Goal: Communication & Community: Answer question/provide support

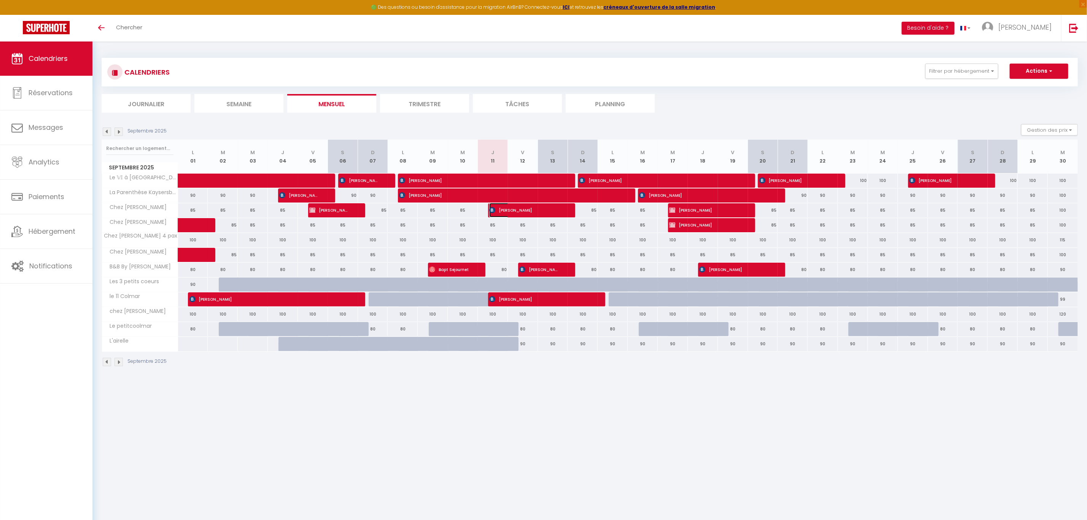
click at [514, 211] on span "[PERSON_NAME]" at bounding box center [524, 210] width 71 height 14
select select "OK"
select select "0"
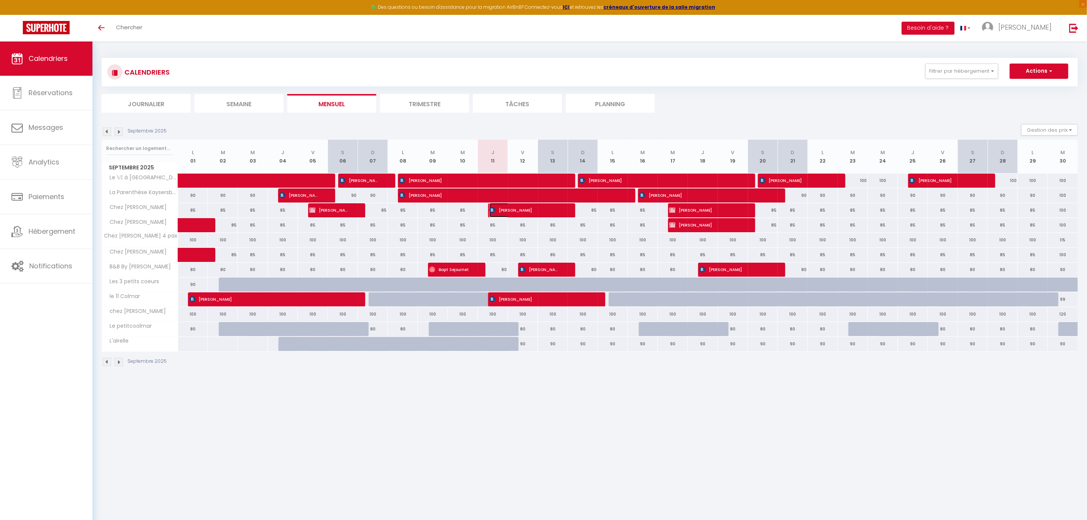
select select "1"
select select
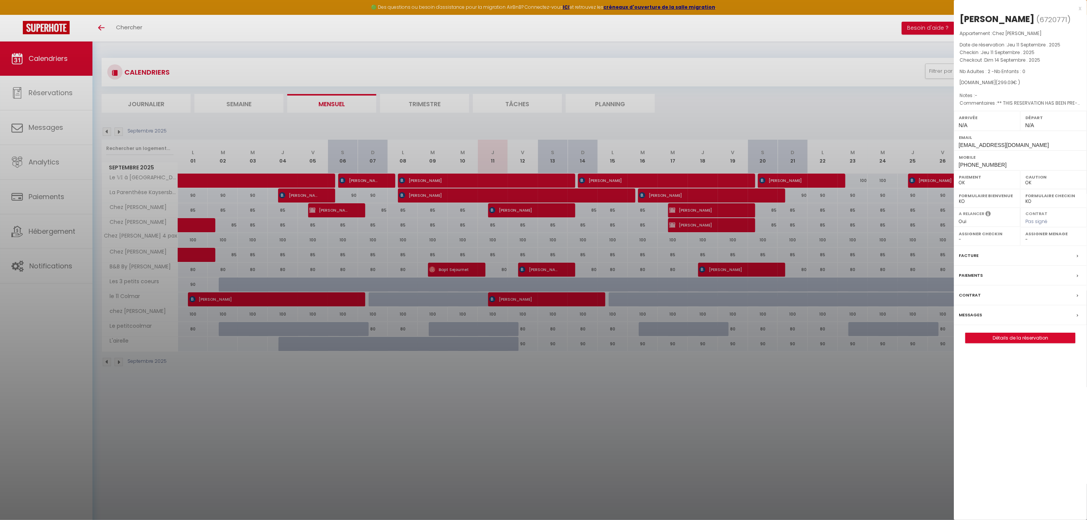
click at [973, 314] on label "Messages" at bounding box center [970, 315] width 23 height 8
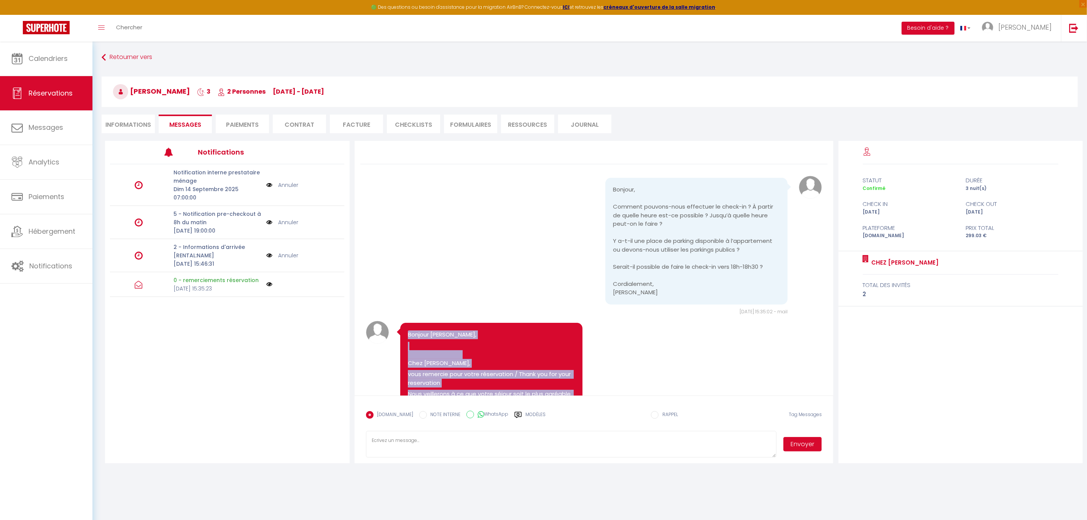
drag, startPoint x: 494, startPoint y: 293, endPoint x: 414, endPoint y: 336, distance: 90.8
click at [407, 337] on div "Bonjour [PERSON_NAME], [PERSON_NAME], vous remercie pour votre réservation / Th…" at bounding box center [491, 510] width 183 height 375
copy pre "Loremip Dolors, Amet Consecte Adipi, elit seddoeiu temp incid utlaboreetd / Mag…"
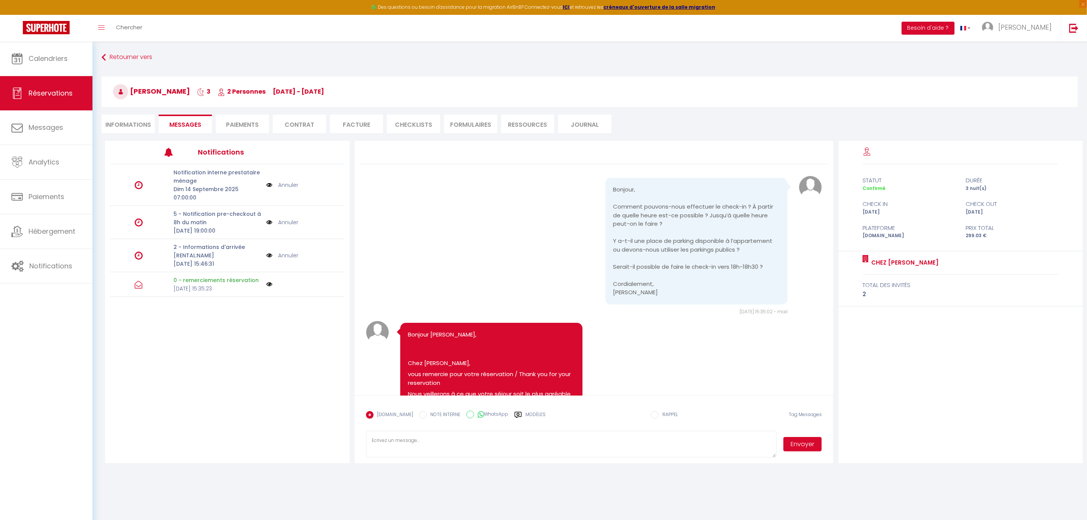
click at [442, 442] on textarea at bounding box center [571, 444] width 411 height 27
paste textarea "Loremip Dolors, Amet Consecte Adipi, elit seddoeiu temp incid utlaboreetd / Mag…"
type textarea "Loremip Dolors, Amet Consecte Adipi, elit seddoeiu temp incid utlaboreetd / Mag…"
click at [467, 416] on input "WhatsApp" at bounding box center [471, 415] width 8 height 8
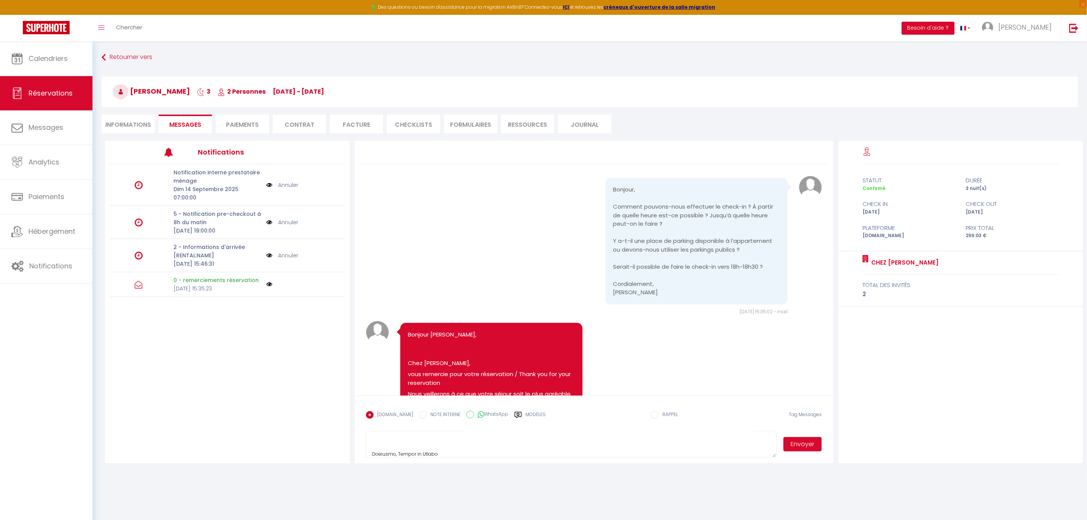
radio input "true"
radio input "false"
click at [801, 443] on button "Envoyer" at bounding box center [803, 444] width 39 height 14
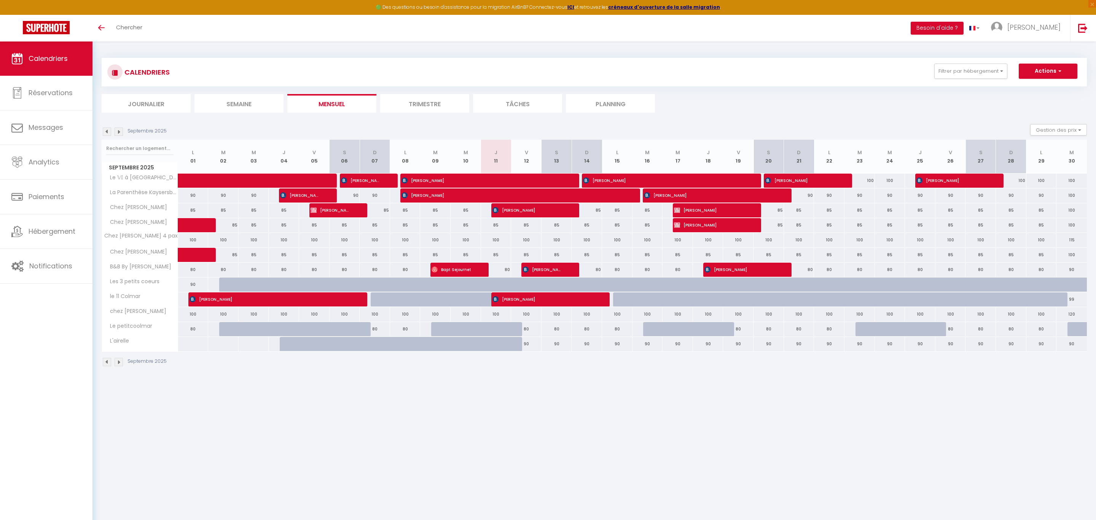
select select
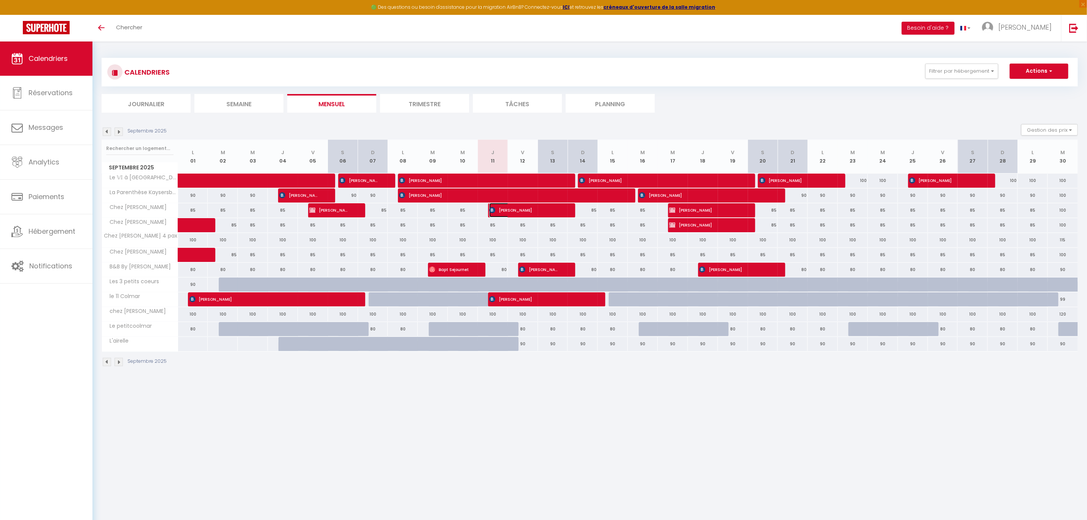
click at [528, 210] on span "[PERSON_NAME]" at bounding box center [524, 210] width 71 height 14
select select "OK"
select select "0"
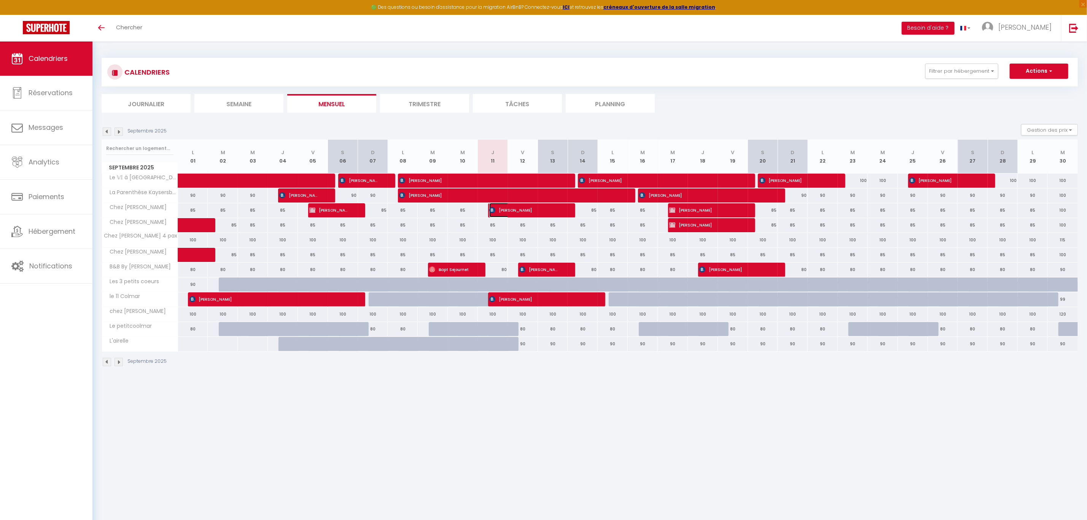
select select "1"
select select
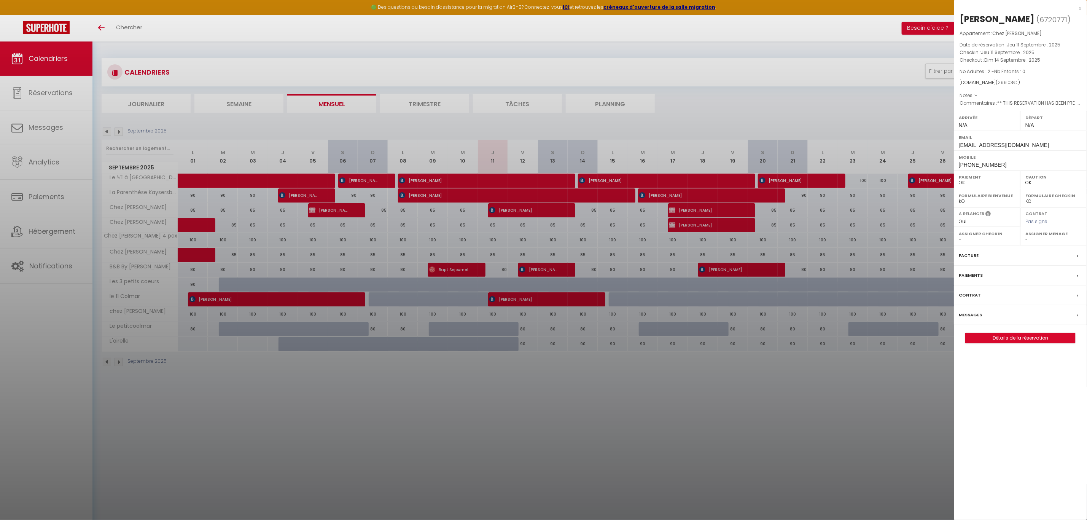
click at [973, 315] on label "Messages" at bounding box center [970, 315] width 23 height 8
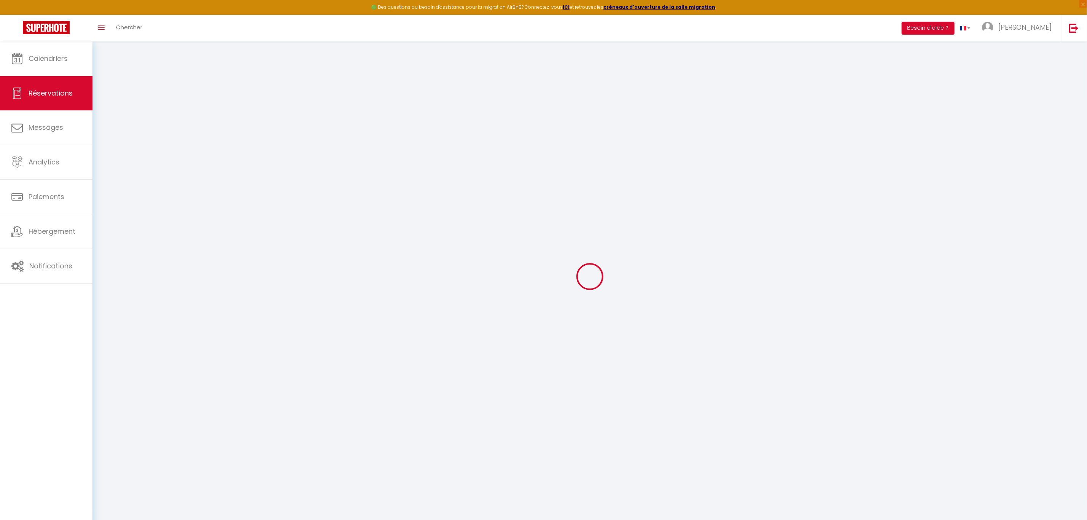
type input "[PERSON_NAME]"
type input "[EMAIL_ADDRESS][DOMAIN_NAME]"
type input "[PHONE_NUMBER]"
type input "."
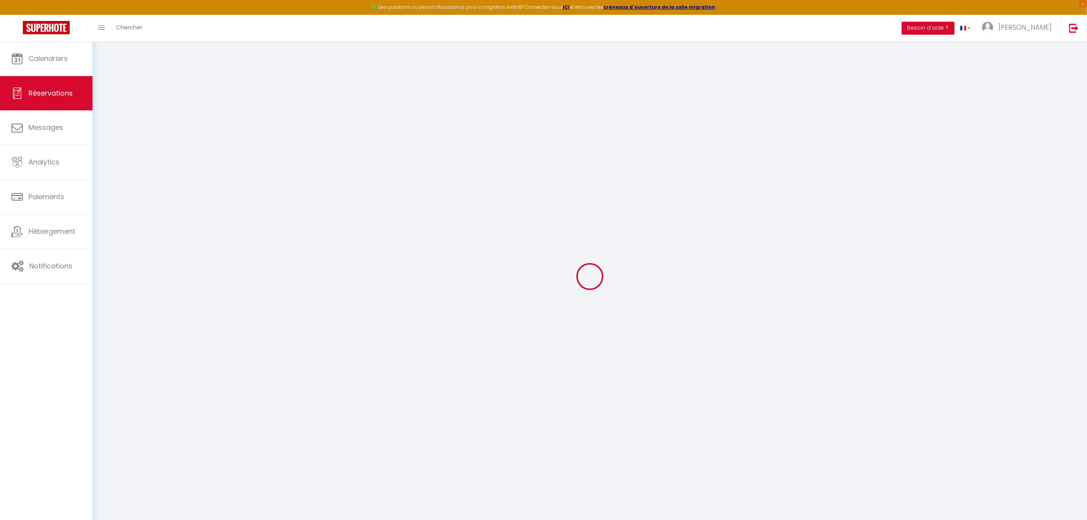
select select "BE"
type input "42.75"
type input "4.19"
select select "31677"
select select "1"
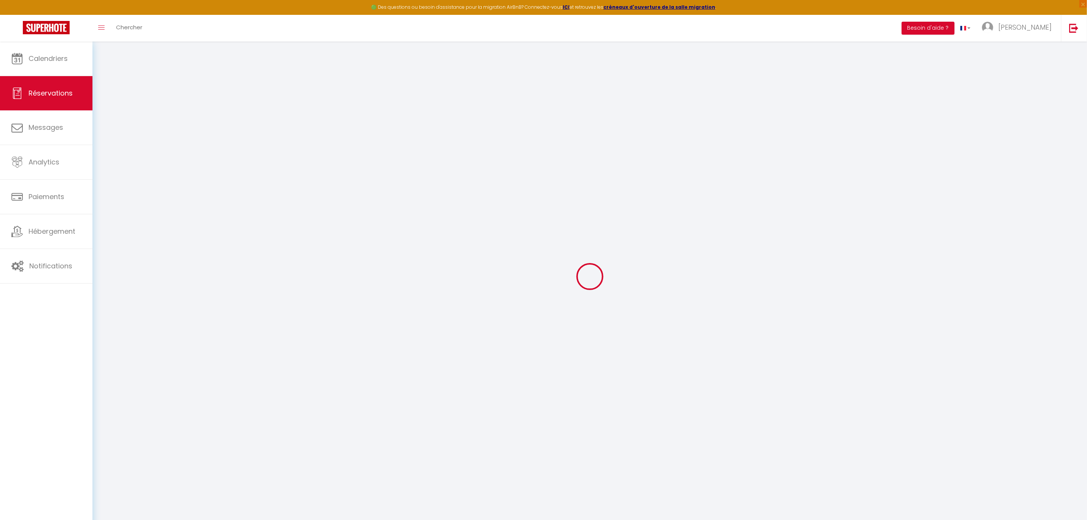
select select
type input "2"
select select "12"
select select "15"
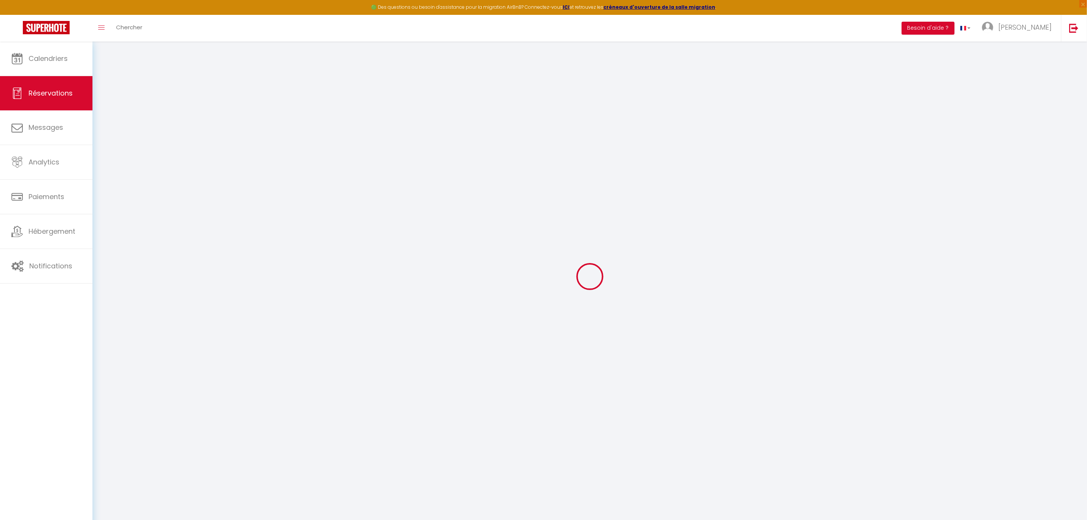
type input "255"
checkbox input "false"
type input "0"
select select "2"
type input "40"
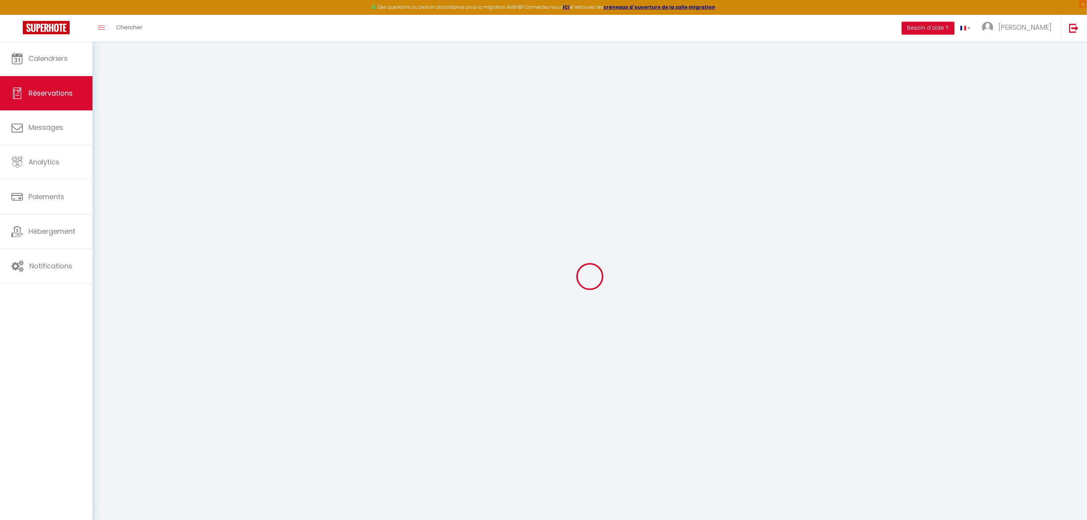
type input "16"
type input "0"
select select
checkbox input "false"
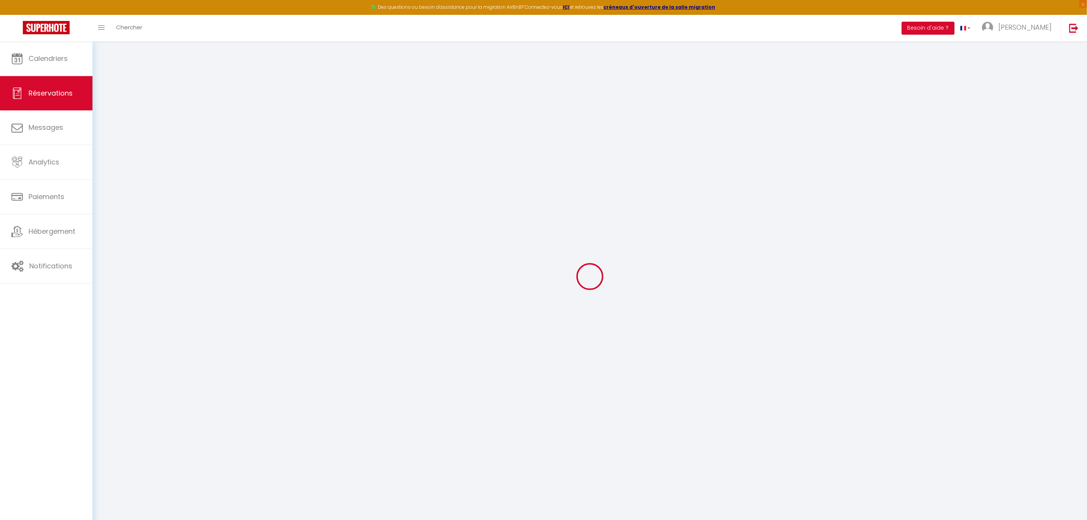
select select
checkbox input "false"
select select
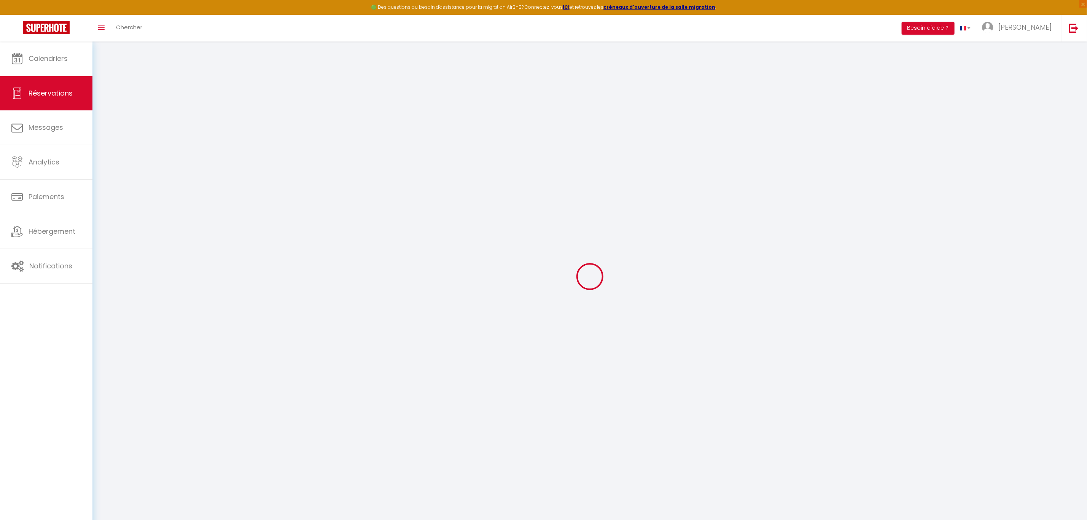
checkbox input "false"
type textarea "** THIS RESERVATION HAS BEEN PRE-PAID ** BOOKING NOTE : Payment charge is EUR 4…"
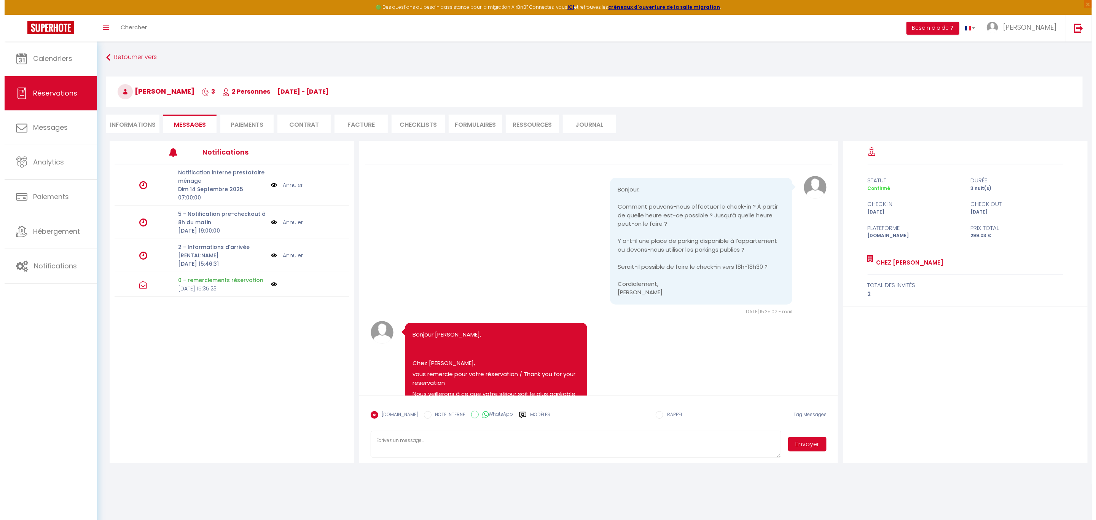
scroll to position [330, 0]
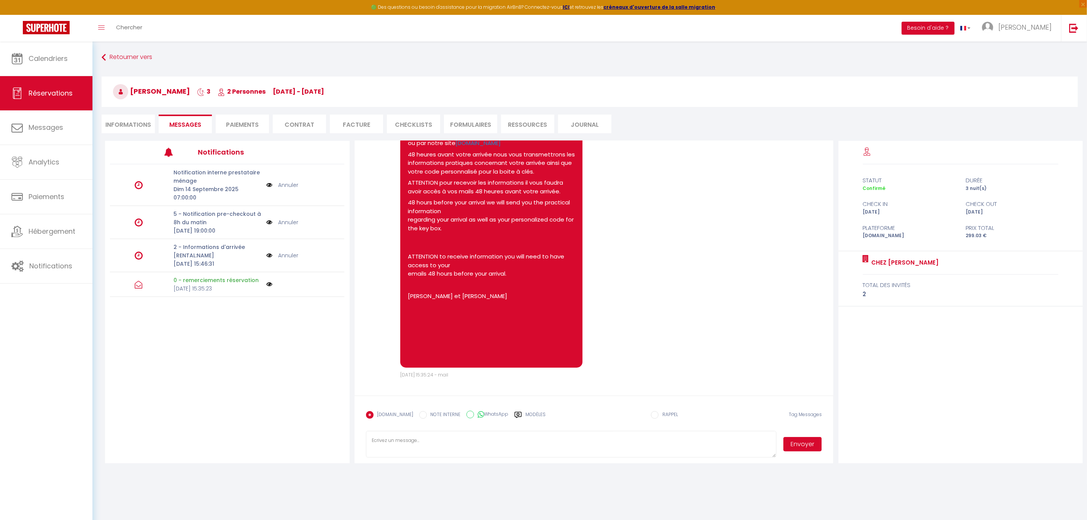
click at [269, 251] on img at bounding box center [269, 255] width 6 height 8
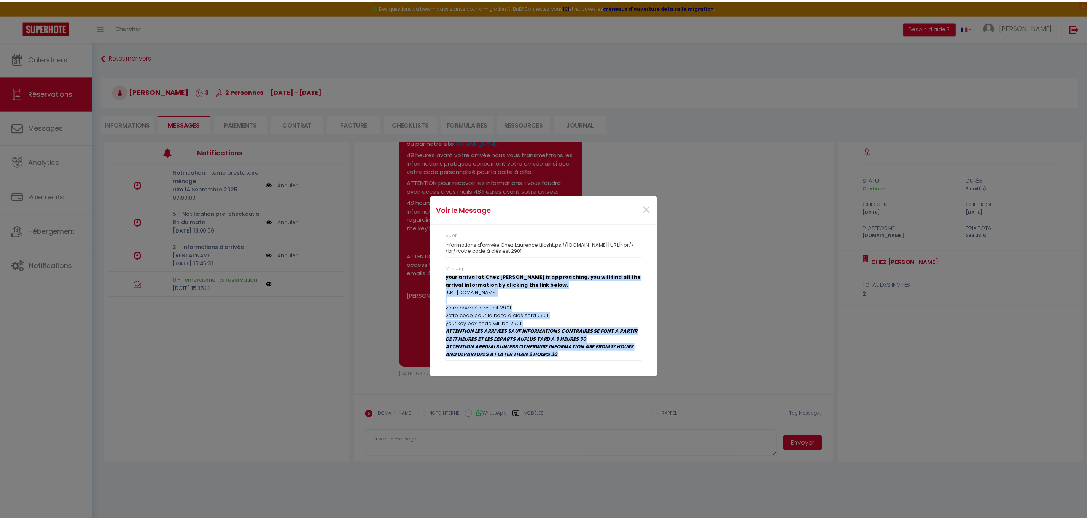
scroll to position [0, 0]
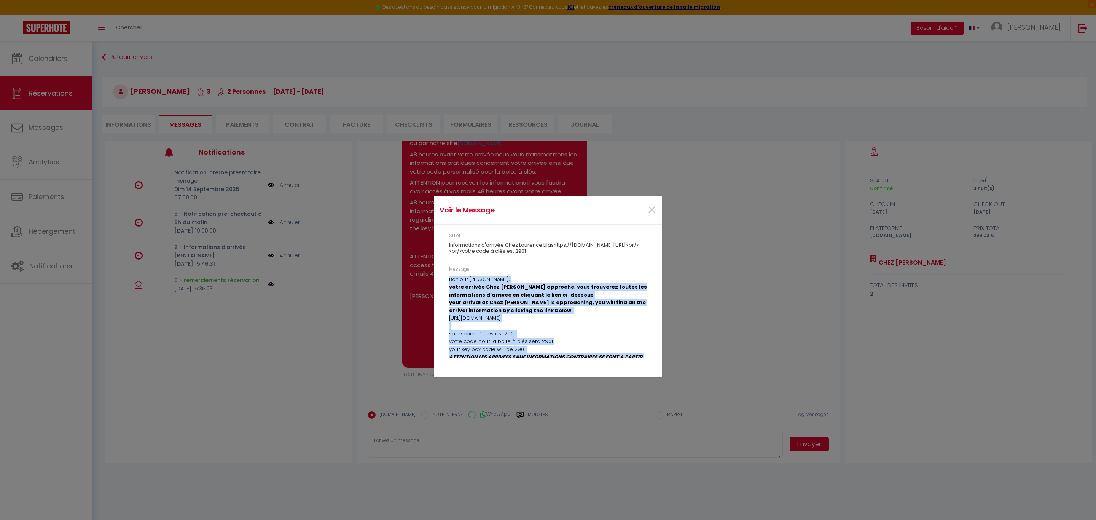
drag, startPoint x: 526, startPoint y: 356, endPoint x: 450, endPoint y: 281, distance: 106.8
click at [450, 281] on div "Bonjour Cedric, votre arrivée Chez Laurence Lilas Kaysersberg approche, vous tr…" at bounding box center [548, 317] width 198 height 82
copy div "Bonjour Cedric, votre arrivée Chez Laurence Lilas Kaysersberg approche, vous tr…"
click at [447, 436] on div "Voir le Message × Sujet Informations d'arrivée Chez Laurence Lilashttps://drive…" at bounding box center [548, 260] width 228 height 520
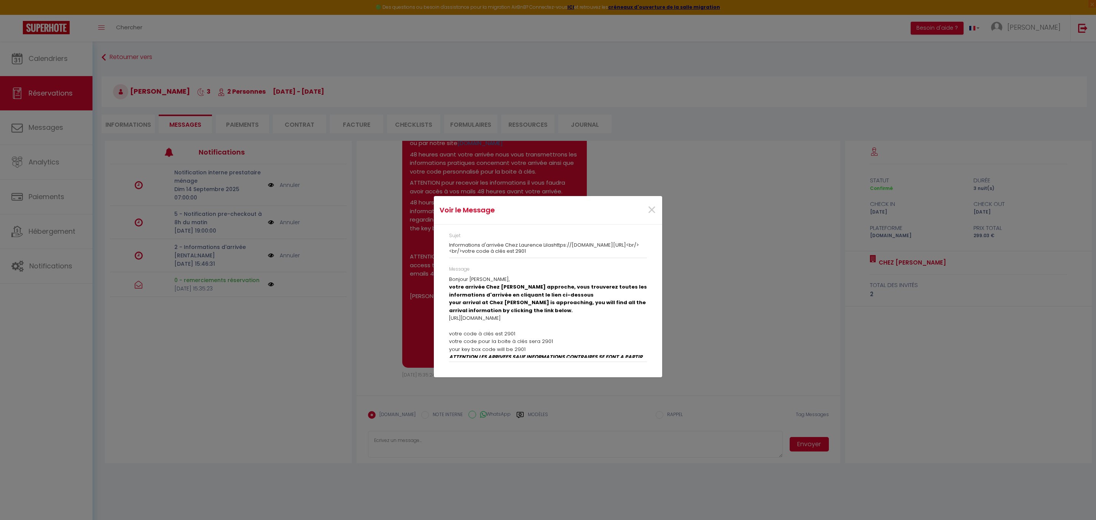
click at [446, 435] on div "Voir le Message × Sujet Informations d'arrivée Chez Laurence Lilashttps://drive…" at bounding box center [548, 260] width 228 height 520
click at [653, 206] on span "×" at bounding box center [652, 210] width 10 height 23
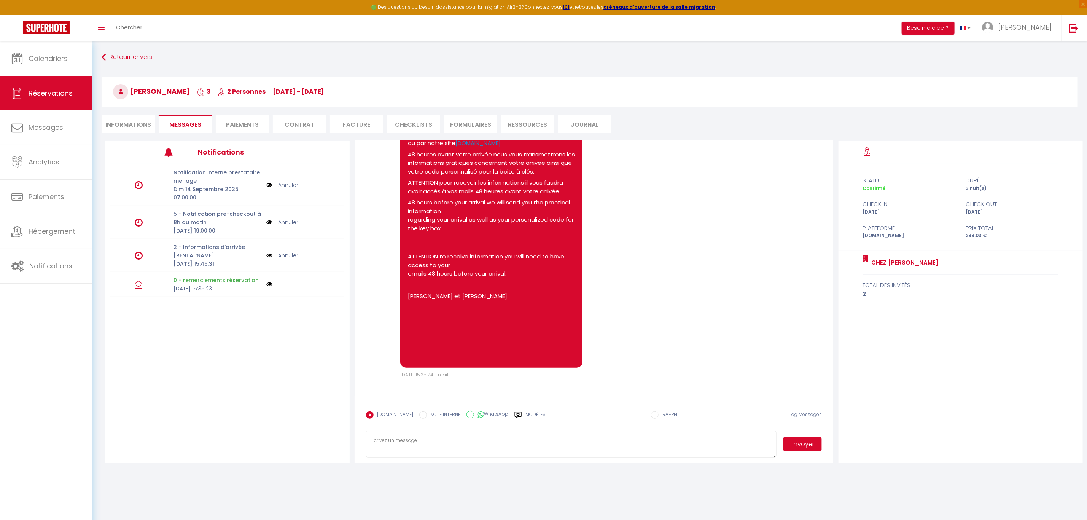
click at [448, 448] on textarea at bounding box center [571, 444] width 411 height 27
paste textarea "Bonjour Cedric, votre arrivée Chez Laurence Lilas Kaysersberg approche, vous tr…"
type textarea "Bonjour Cedric, votre arrivée Chez Laurence Lilas Kaysersberg approche, vous tr…"
click at [798, 442] on button "Envoyer" at bounding box center [803, 444] width 39 height 14
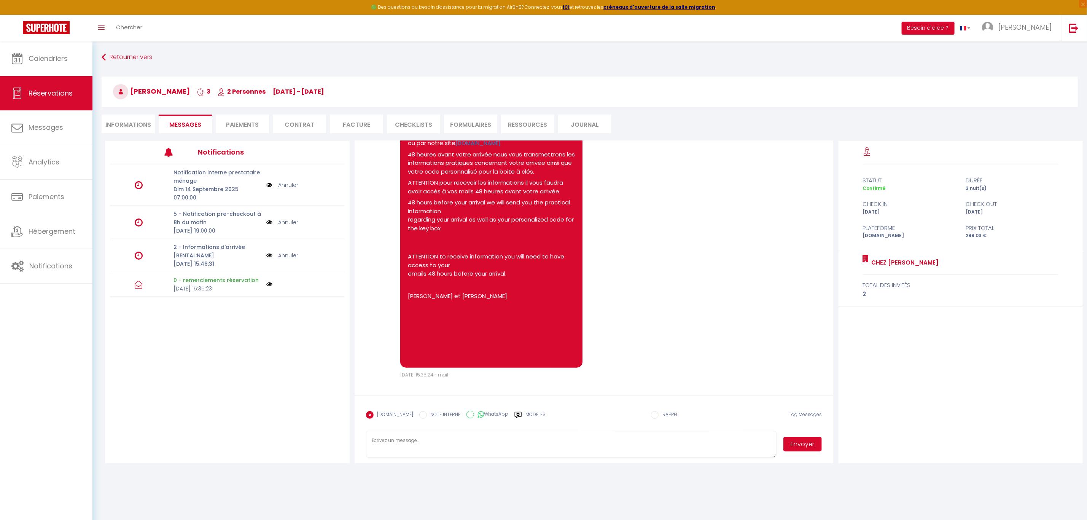
scroll to position [0, 0]
click at [484, 412] on label "WhatsApp" at bounding box center [491, 415] width 35 height 8
click at [474, 412] on input "WhatsApp" at bounding box center [471, 415] width 8 height 8
radio input "true"
radio input "false"
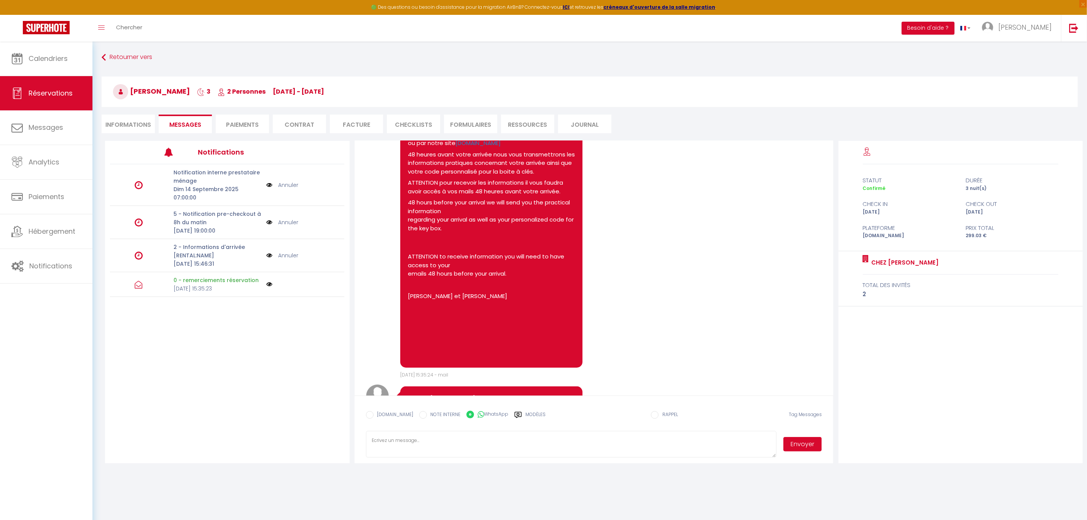
click at [808, 444] on button "Envoyer" at bounding box center [803, 444] width 39 height 14
click at [43, 57] on span "Calendriers" at bounding box center [48, 59] width 39 height 10
